Goal: Transaction & Acquisition: Purchase product/service

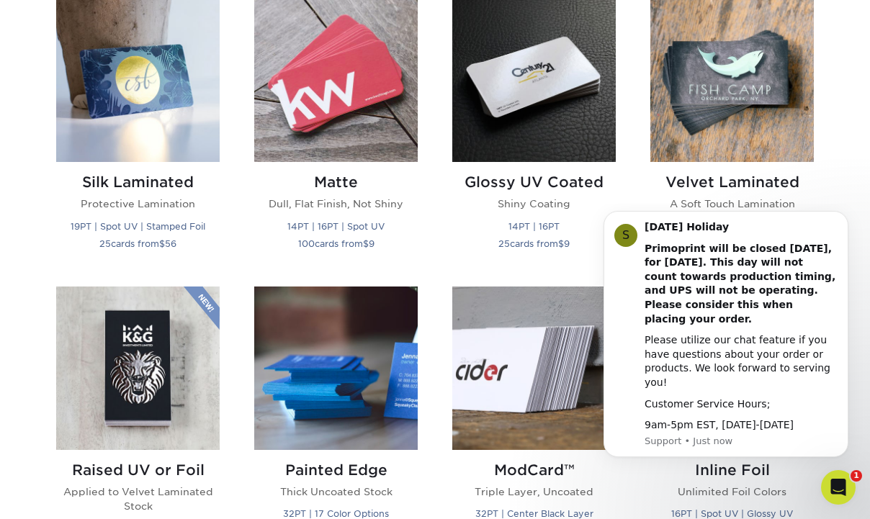
scroll to position [728, 0]
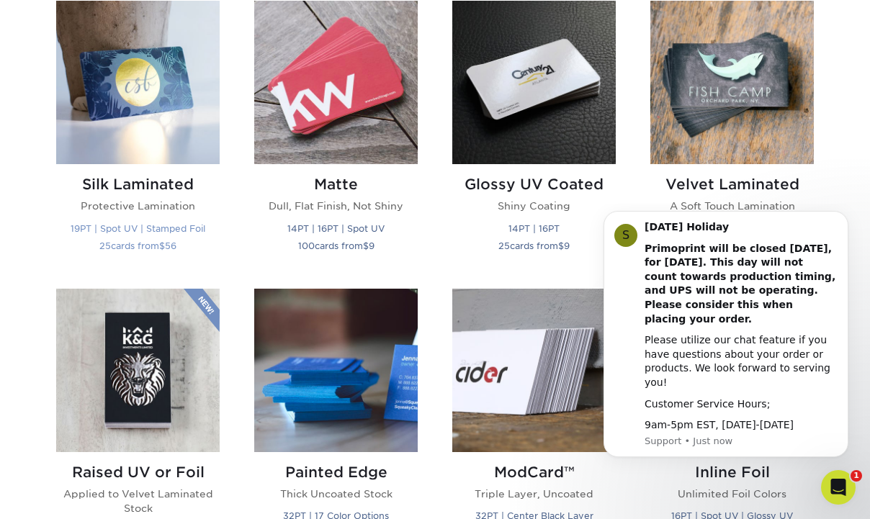
click at [166, 90] on img at bounding box center [138, 83] width 164 height 164
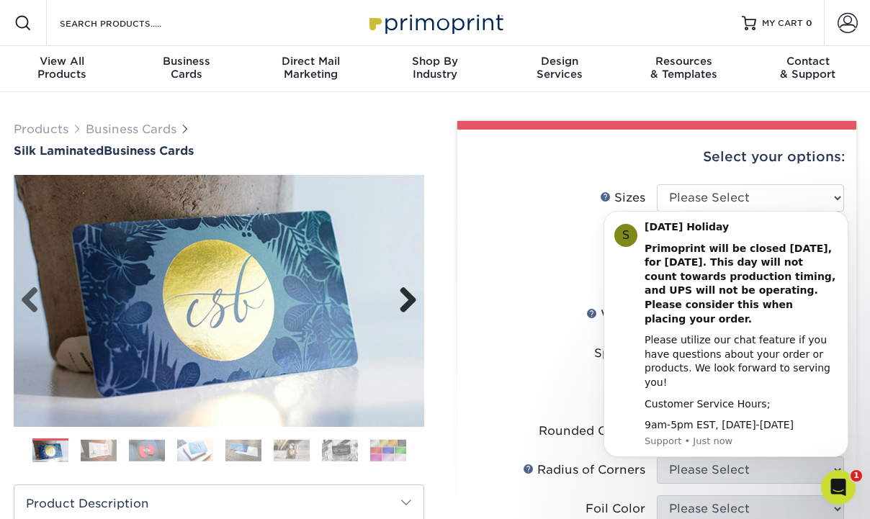
click at [412, 302] on link "Next" at bounding box center [402, 301] width 29 height 29
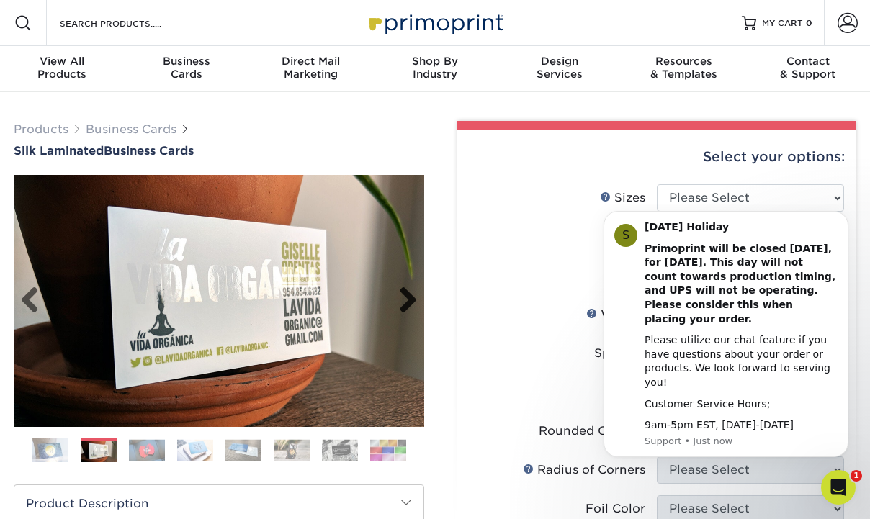
click at [412, 302] on link "Next" at bounding box center [402, 301] width 29 height 29
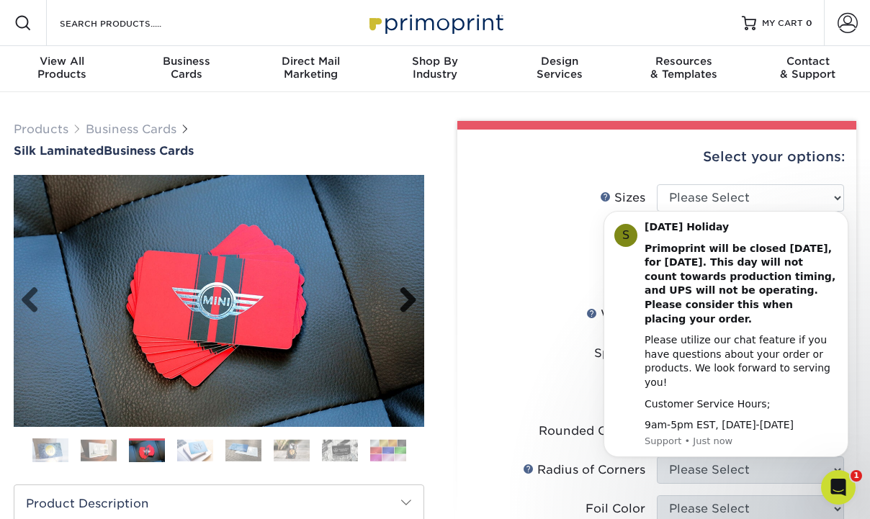
click at [412, 302] on link "Next" at bounding box center [402, 301] width 29 height 29
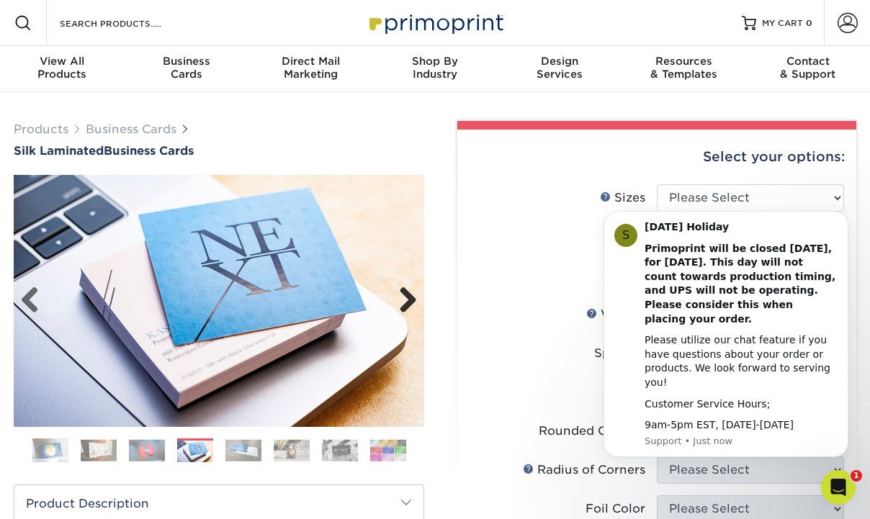
click at [412, 302] on link "Next" at bounding box center [402, 301] width 29 height 29
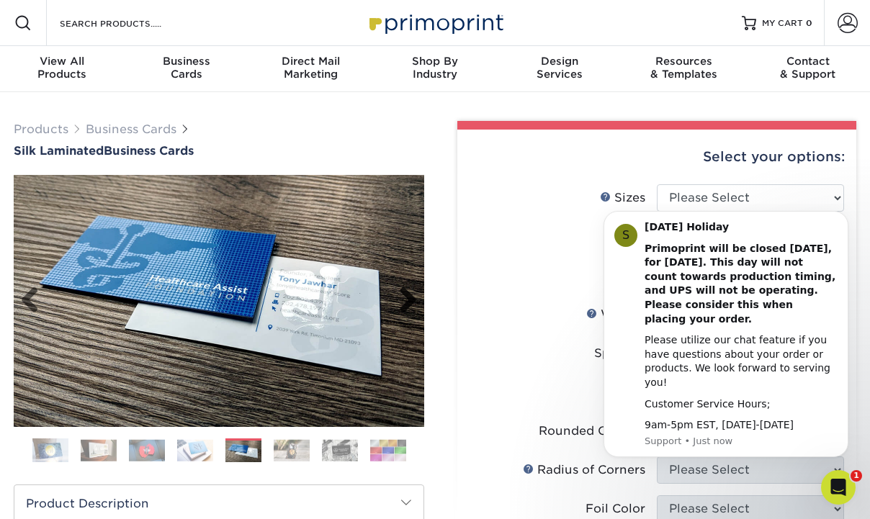
click at [412, 302] on link "Next" at bounding box center [402, 301] width 29 height 29
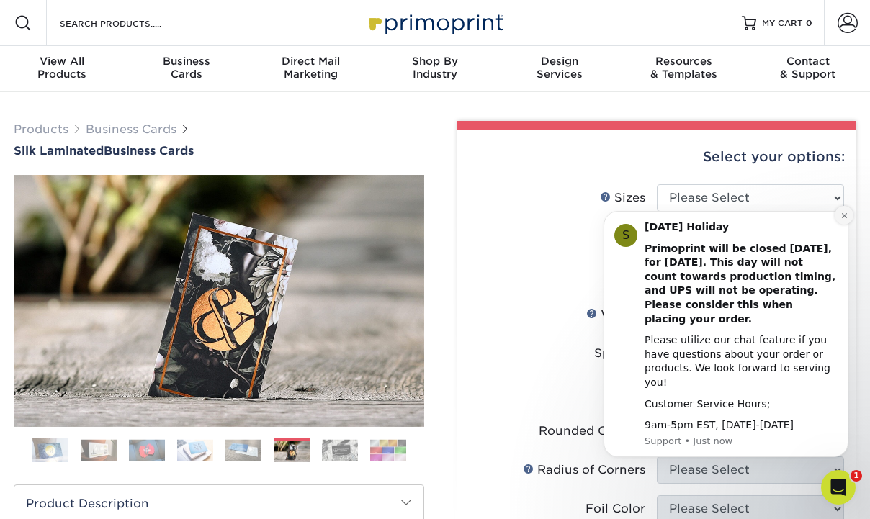
click at [843, 224] on button "Dismiss notification" at bounding box center [844, 215] width 19 height 19
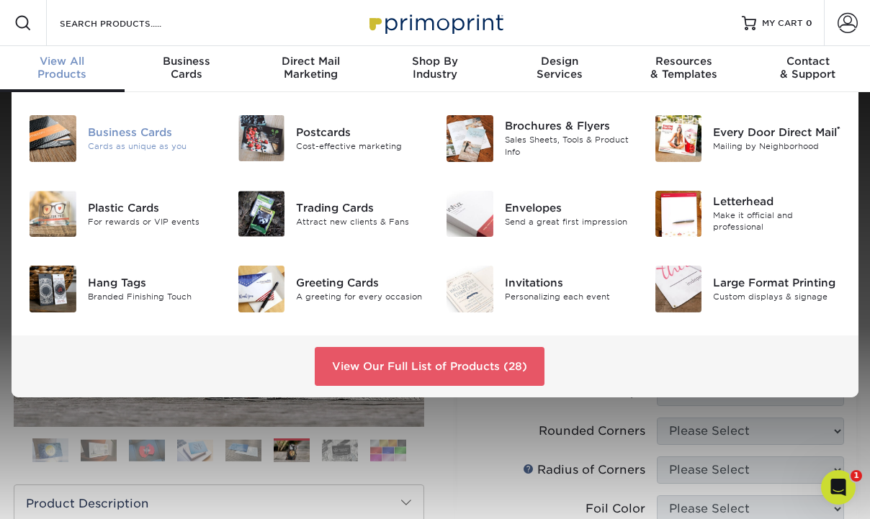
click at [161, 138] on div "Business Cards" at bounding box center [152, 133] width 128 height 16
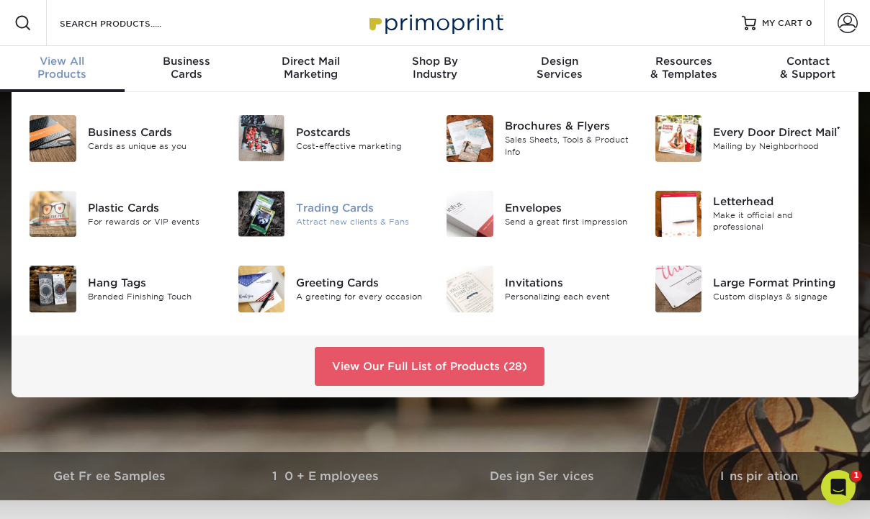
click at [332, 209] on div "Trading Cards" at bounding box center [360, 208] width 128 height 16
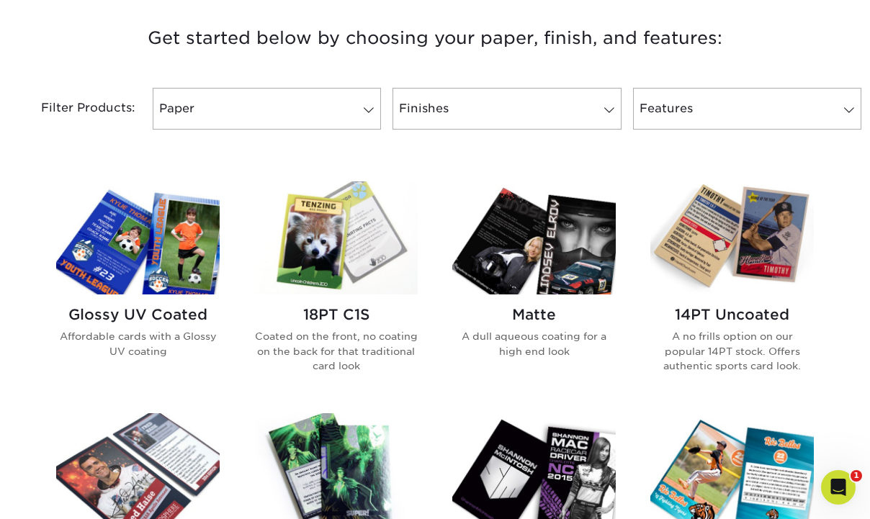
scroll to position [552, 0]
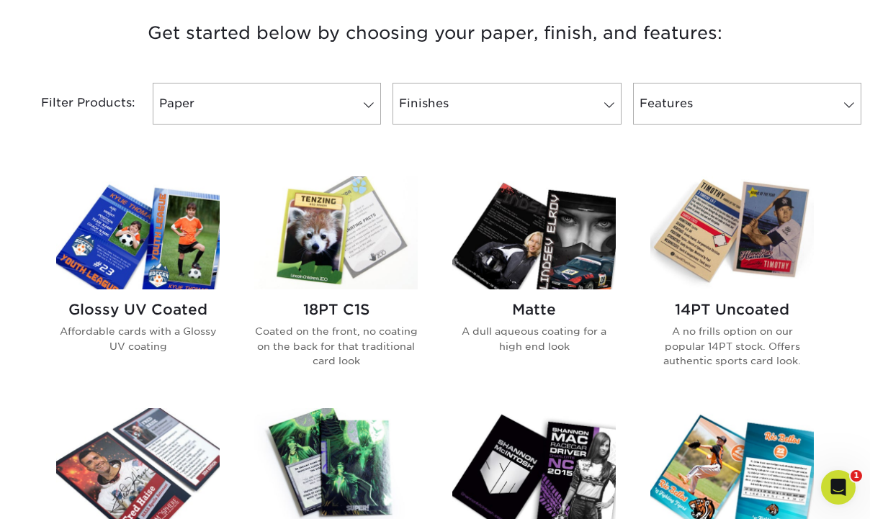
click at [491, 330] on p "A dull aqueous coating for a high end look" at bounding box center [534, 339] width 164 height 30
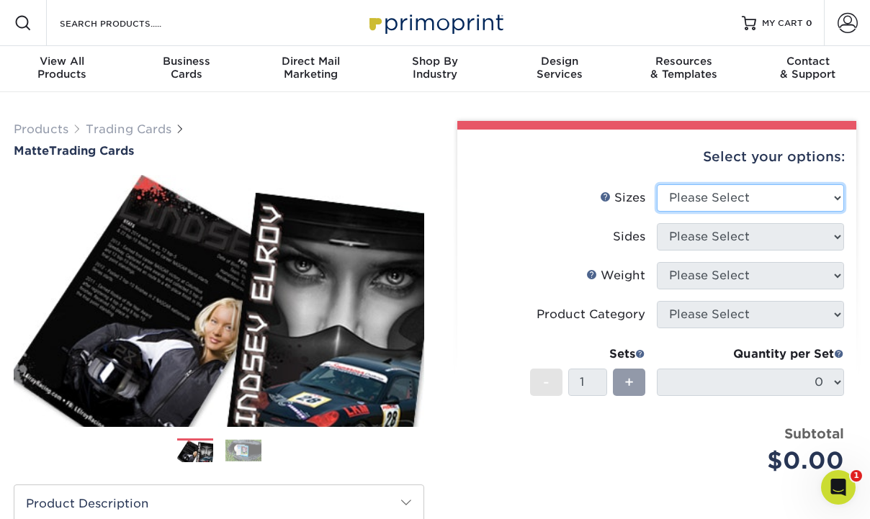
click at [692, 200] on select "Please Select 2.5" x 3.5"" at bounding box center [750, 197] width 187 height 27
select select "2.50x3.50"
click at [657, 184] on select "Please Select 2.5" x 3.5"" at bounding box center [750, 197] width 187 height 27
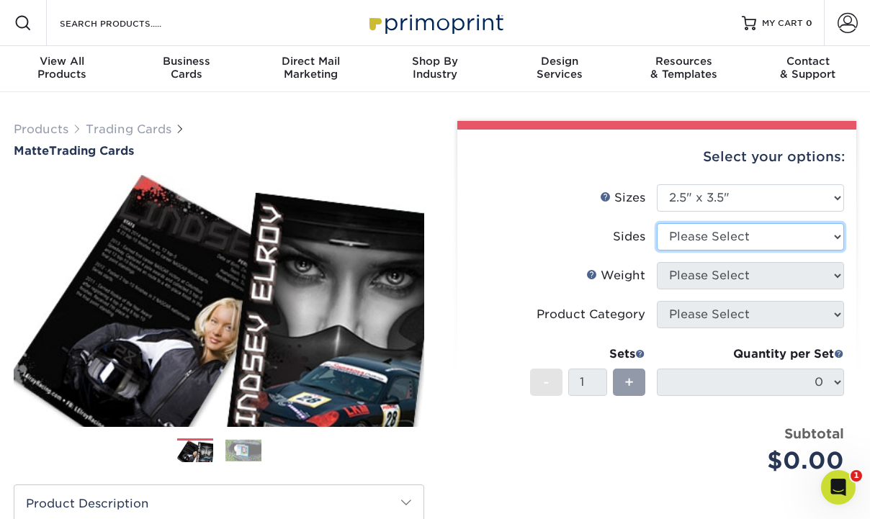
click at [683, 237] on select "Please Select Print Both Sides Print Front Only" at bounding box center [750, 236] width 187 height 27
select select "13abbda7-1d64-4f25-8bb2-c179b224825d"
click at [657, 223] on select "Please Select Print Both Sides Print Front Only" at bounding box center [750, 236] width 187 height 27
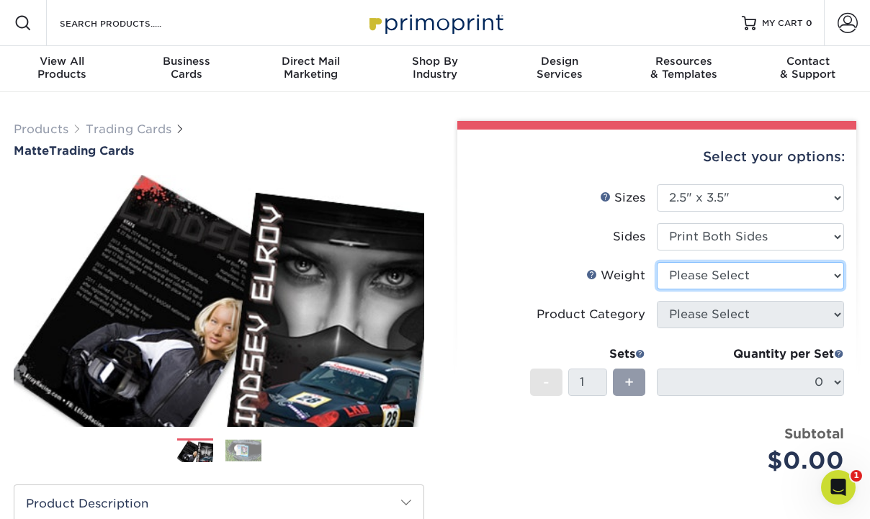
click at [679, 274] on select "Please Select 16PT 14PT" at bounding box center [750, 275] width 187 height 27
select select "16PT"
click at [657, 262] on select "Please Select 16PT 14PT" at bounding box center [750, 275] width 187 height 27
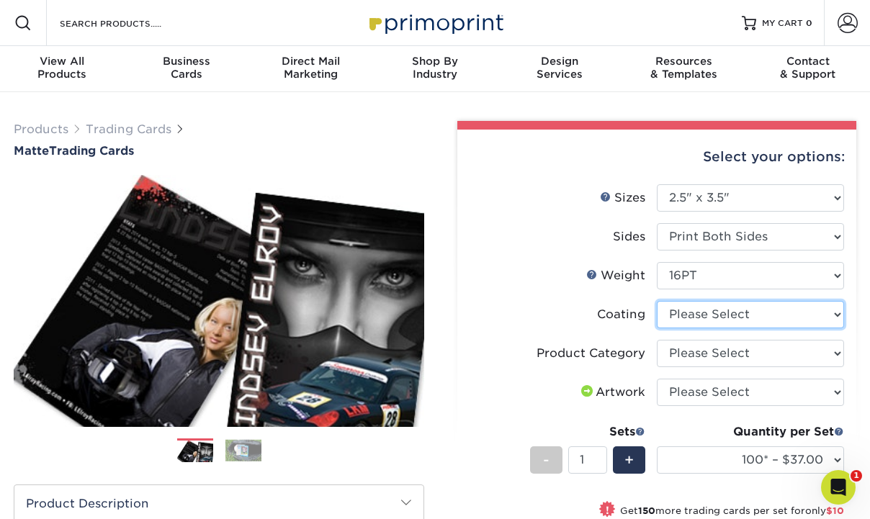
click at [679, 318] on select at bounding box center [750, 314] width 187 height 27
select select "121bb7b5-3b4d-429f-bd8d-bbf80e953313"
click at [657, 301] on select at bounding box center [750, 314] width 187 height 27
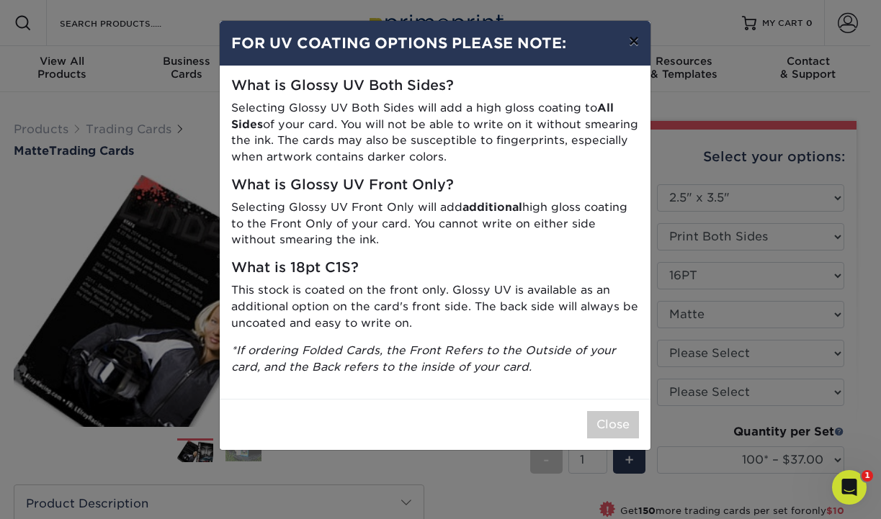
click at [637, 46] on button "×" at bounding box center [633, 41] width 33 height 40
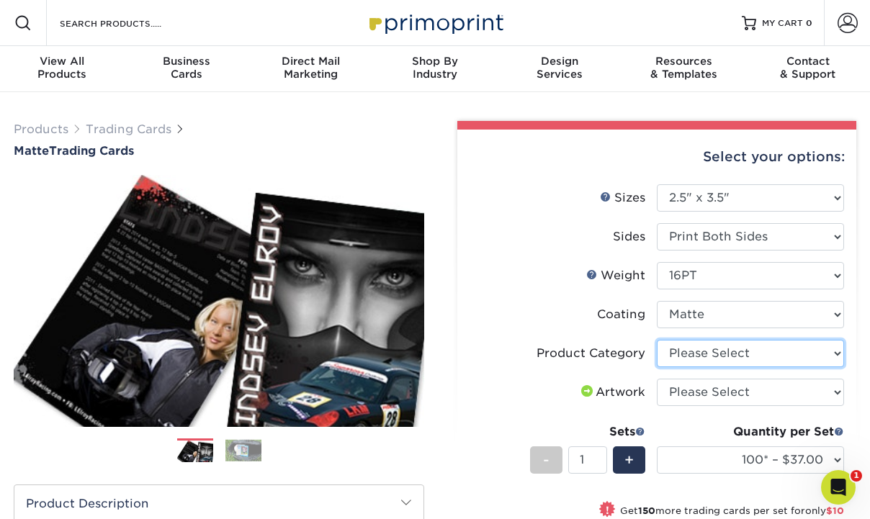
click at [708, 349] on select "Please Select Trading Cards" at bounding box center [750, 353] width 187 height 27
select select "c2f9bce9-36c2-409d-b101-c29d9d031e18"
click at [657, 340] on select "Please Select Trading Cards" at bounding box center [750, 353] width 187 height 27
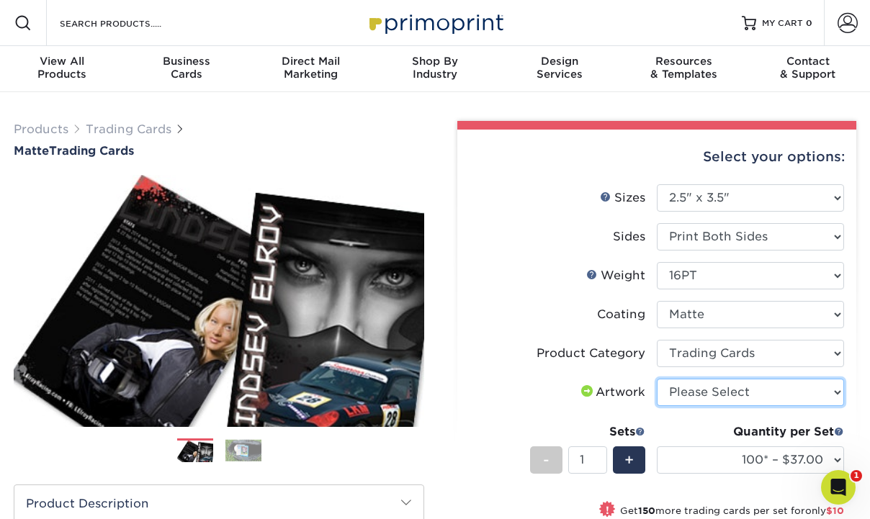
click at [695, 391] on select "Please Select I will upload files I need a design - $100" at bounding box center [750, 392] width 187 height 27
select select "upload"
click at [657, 379] on select "Please Select I will upload files I need a design - $100" at bounding box center [750, 392] width 187 height 27
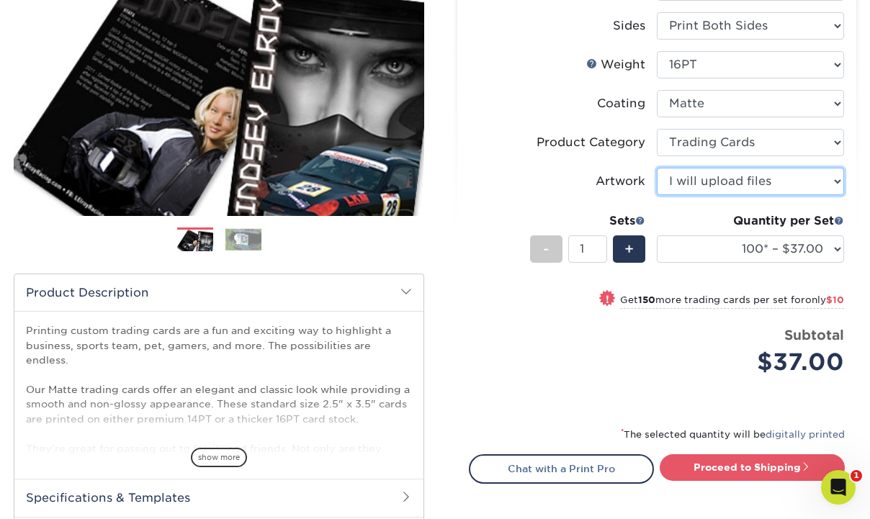
scroll to position [212, 0]
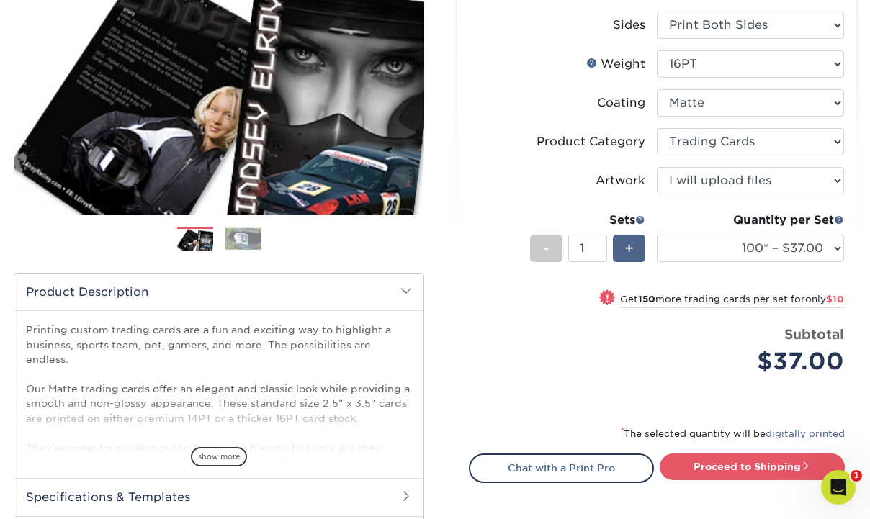
click at [616, 254] on div "+" at bounding box center [629, 248] width 32 height 27
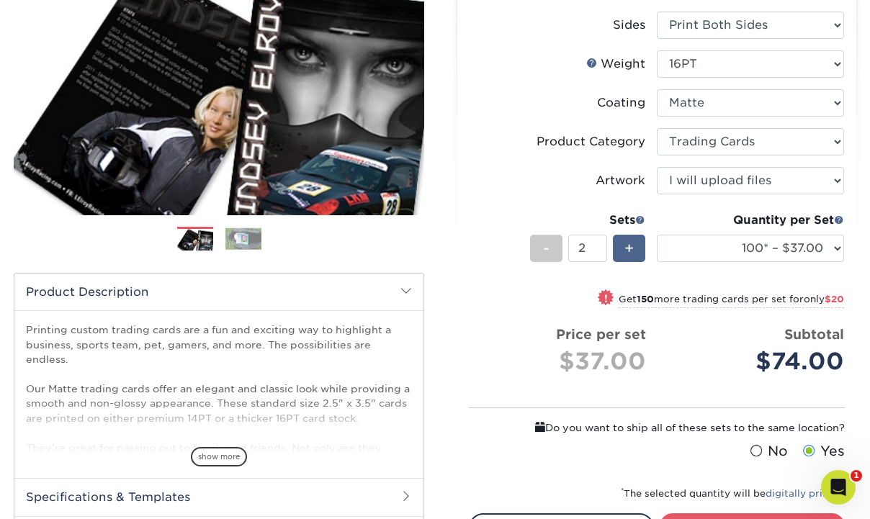
click at [616, 254] on div "+" at bounding box center [629, 248] width 32 height 27
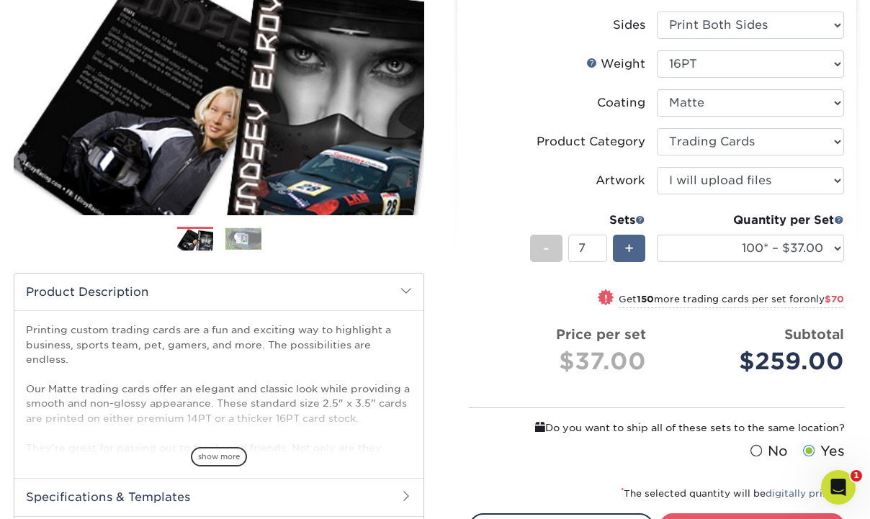
click at [616, 254] on div "+" at bounding box center [629, 248] width 32 height 27
type input "10"
